Goal: Task Accomplishment & Management: Use online tool/utility

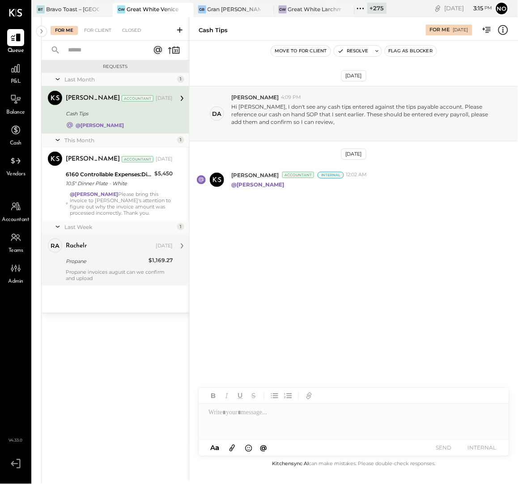
click at [112, 263] on div "Propane" at bounding box center [106, 261] width 80 height 9
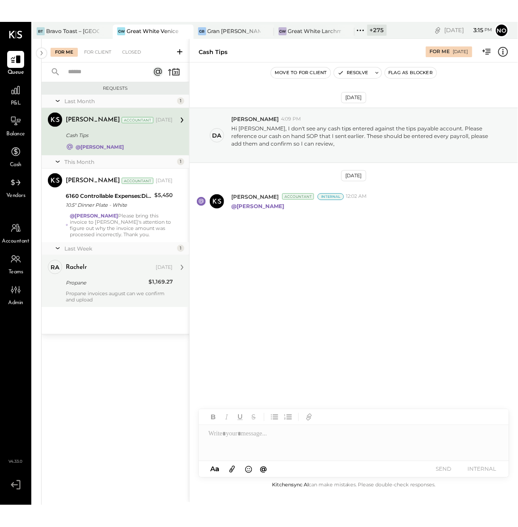
scroll to position [299, 0]
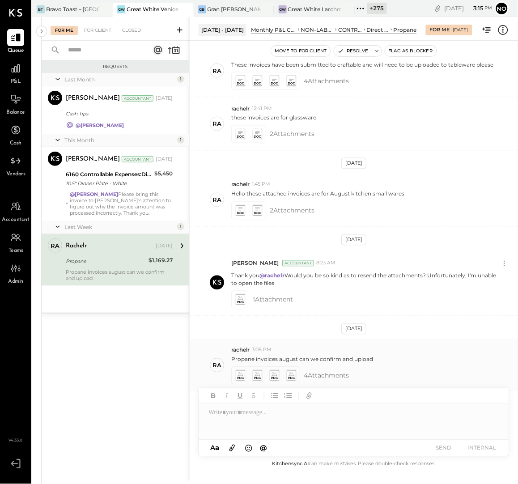
click at [240, 374] on g at bounding box center [239, 375] width 9 height 10
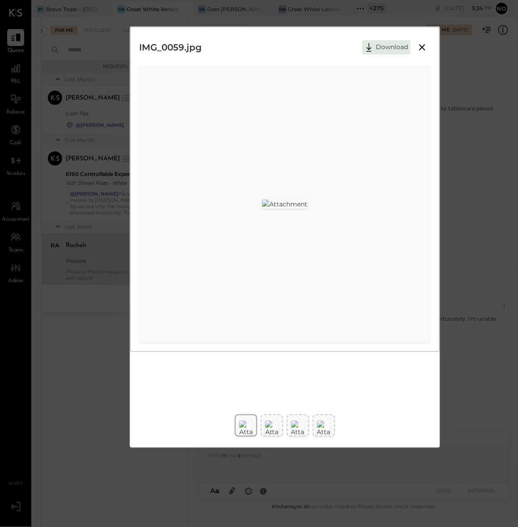
scroll to position [255, 0]
